Goal: Transaction & Acquisition: Download file/media

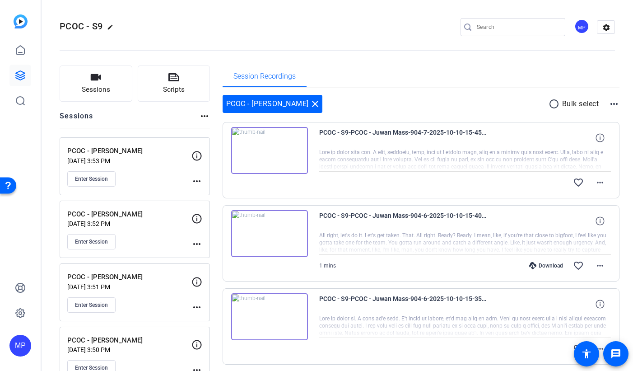
click at [554, 103] on mat-icon "radio_button_unchecked" at bounding box center [556, 103] width 14 height 11
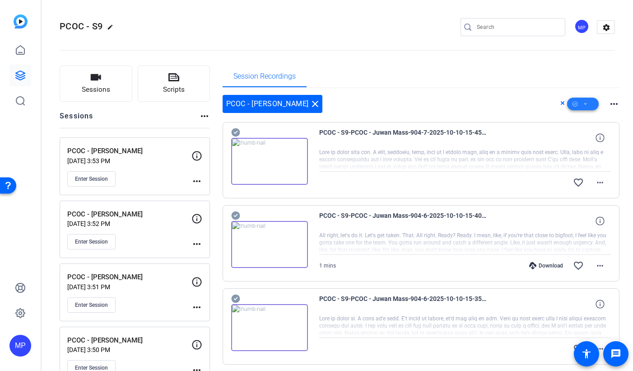
click at [590, 105] on span at bounding box center [583, 104] width 32 height 22
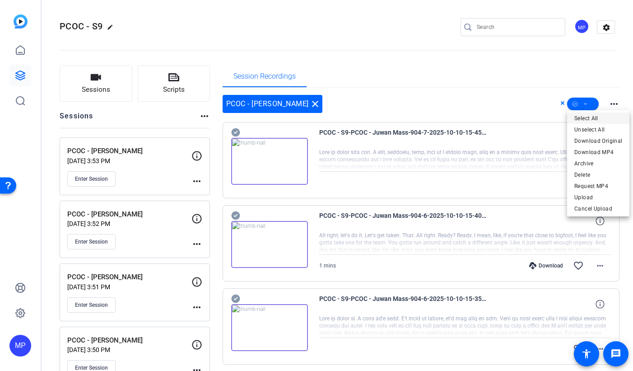
click at [590, 120] on span "Select All" at bounding box center [599, 118] width 48 height 11
click at [478, 94] on div at bounding box center [316, 185] width 633 height 371
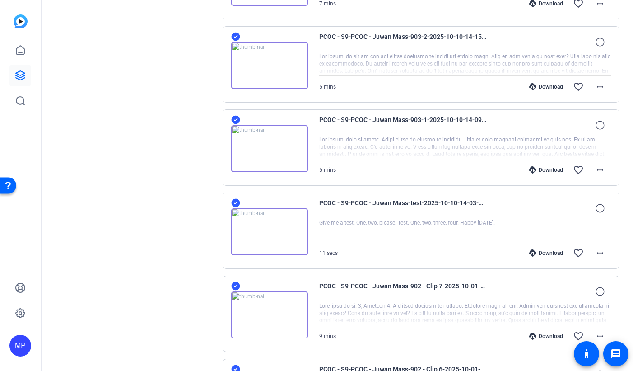
scroll to position [1463, 0]
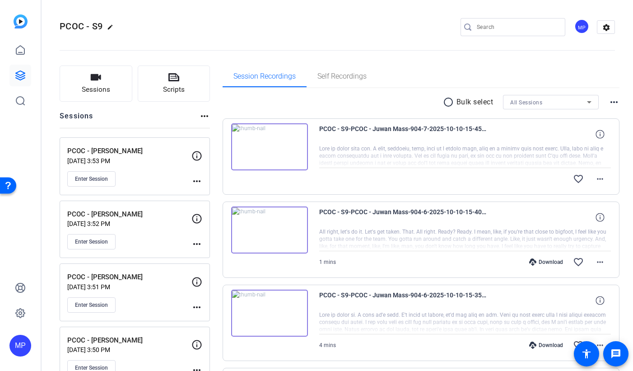
click at [449, 103] on mat-icon "radio_button_unchecked" at bounding box center [450, 102] width 14 height 11
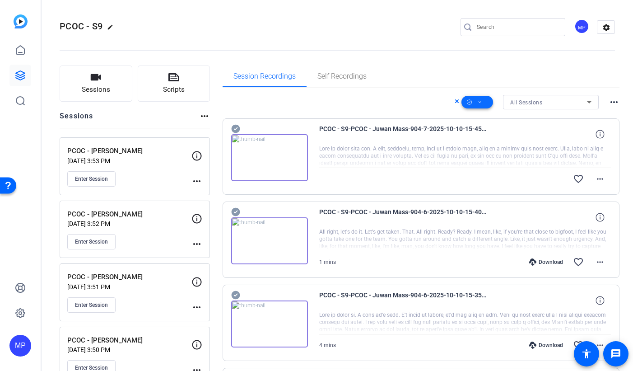
click at [482, 101] on icon at bounding box center [480, 102] width 5 height 11
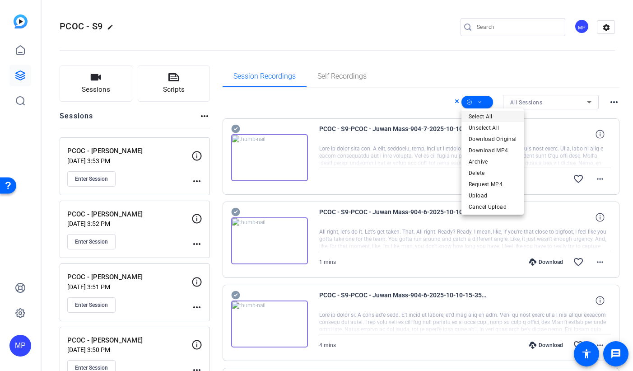
click at [497, 114] on span "Select All" at bounding box center [493, 116] width 48 height 11
click at [418, 97] on div at bounding box center [316, 185] width 633 height 371
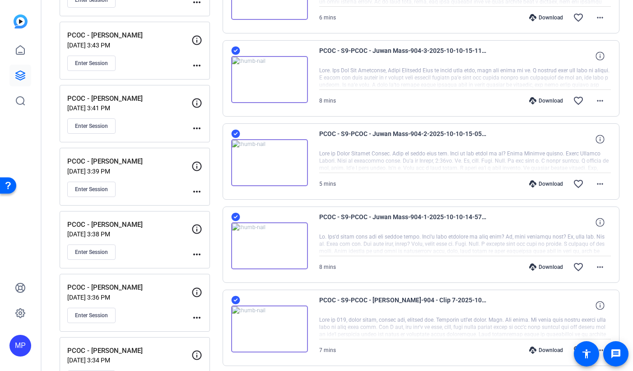
scroll to position [511, 0]
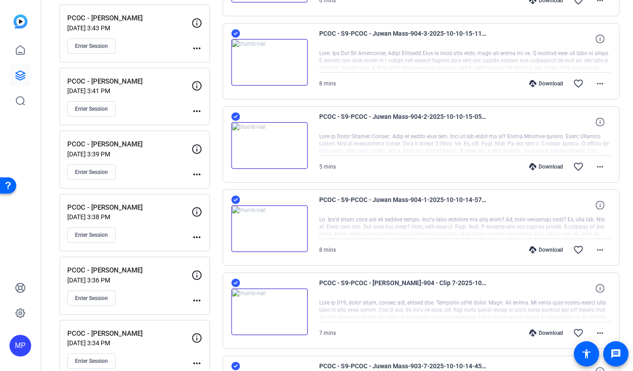
click at [237, 283] on icon at bounding box center [235, 283] width 9 height 9
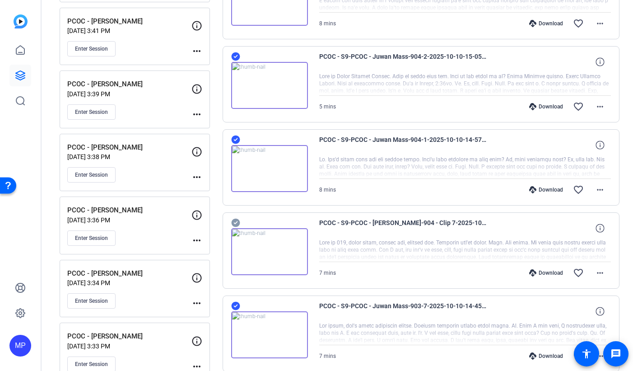
scroll to position [595, 0]
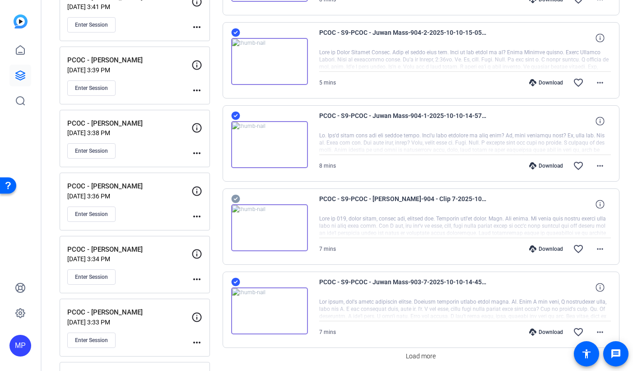
click at [235, 281] on icon at bounding box center [235, 282] width 9 height 9
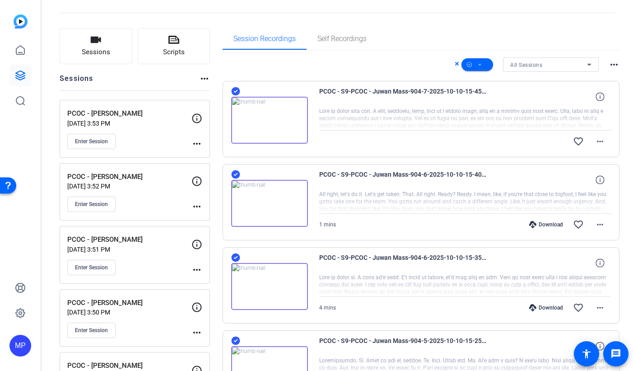
scroll to position [0, 0]
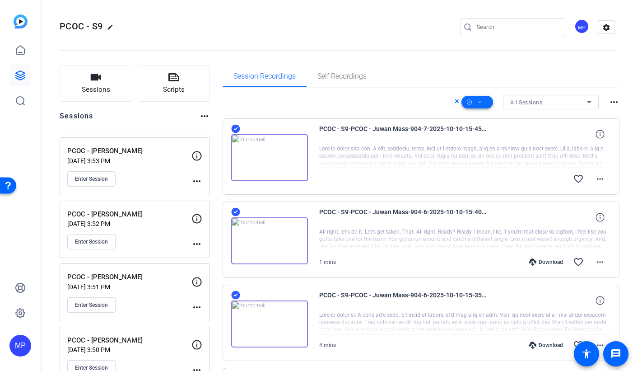
click at [479, 101] on icon at bounding box center [480, 102] width 5 height 11
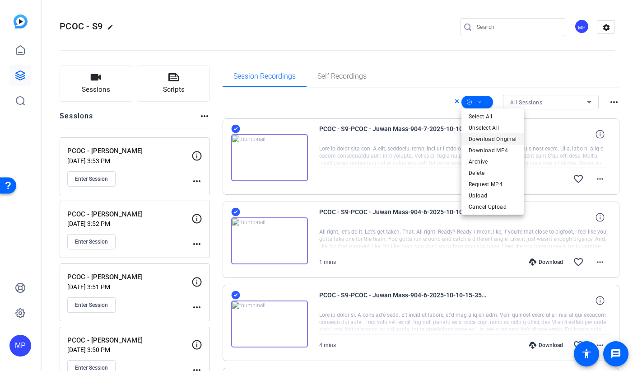
click at [486, 140] on span "Download Original" at bounding box center [493, 139] width 48 height 11
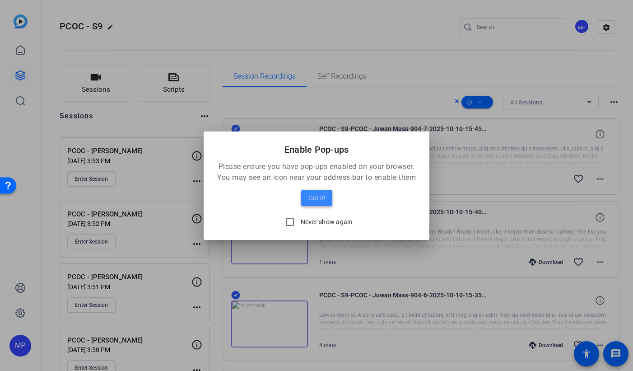
click at [321, 199] on span "Got it!" at bounding box center [317, 197] width 17 height 11
